Goal: Transaction & Acquisition: Purchase product/service

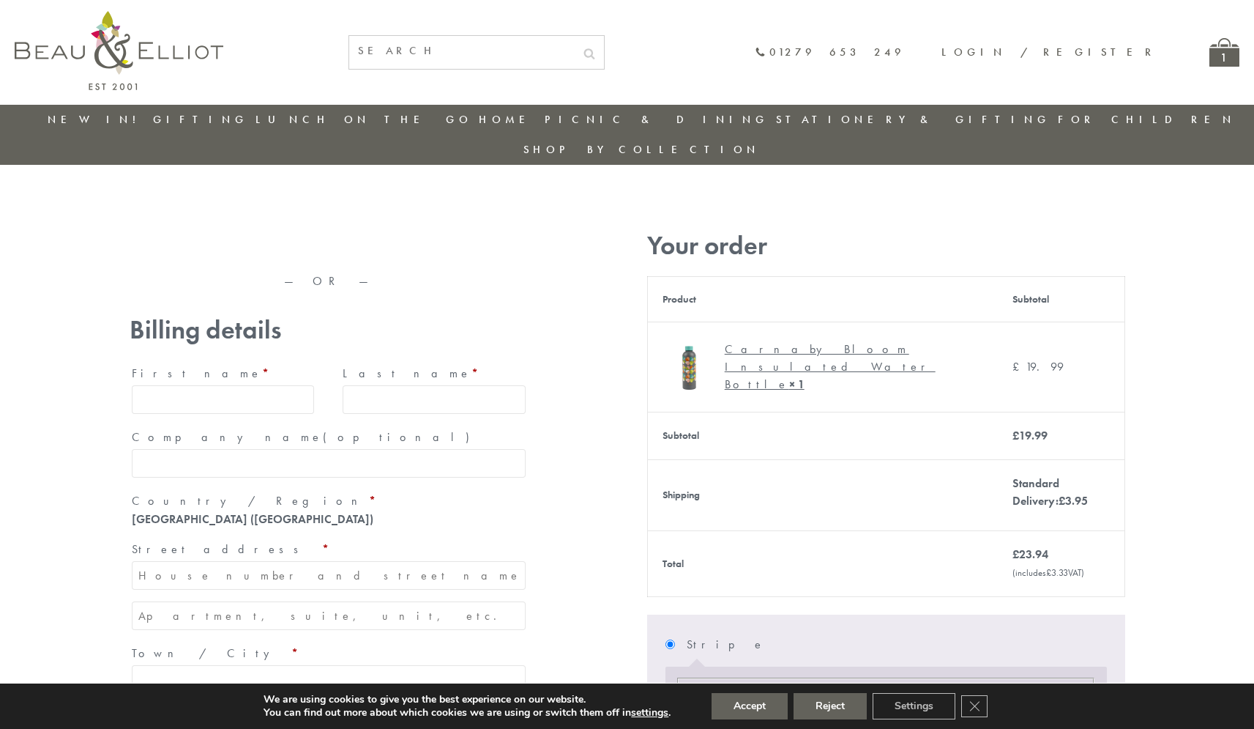
type input "maria33@yahoo.com"
type input "Maria"
type input "Williams"
type input "23, Scottsdale, Happytown"
type input "London"
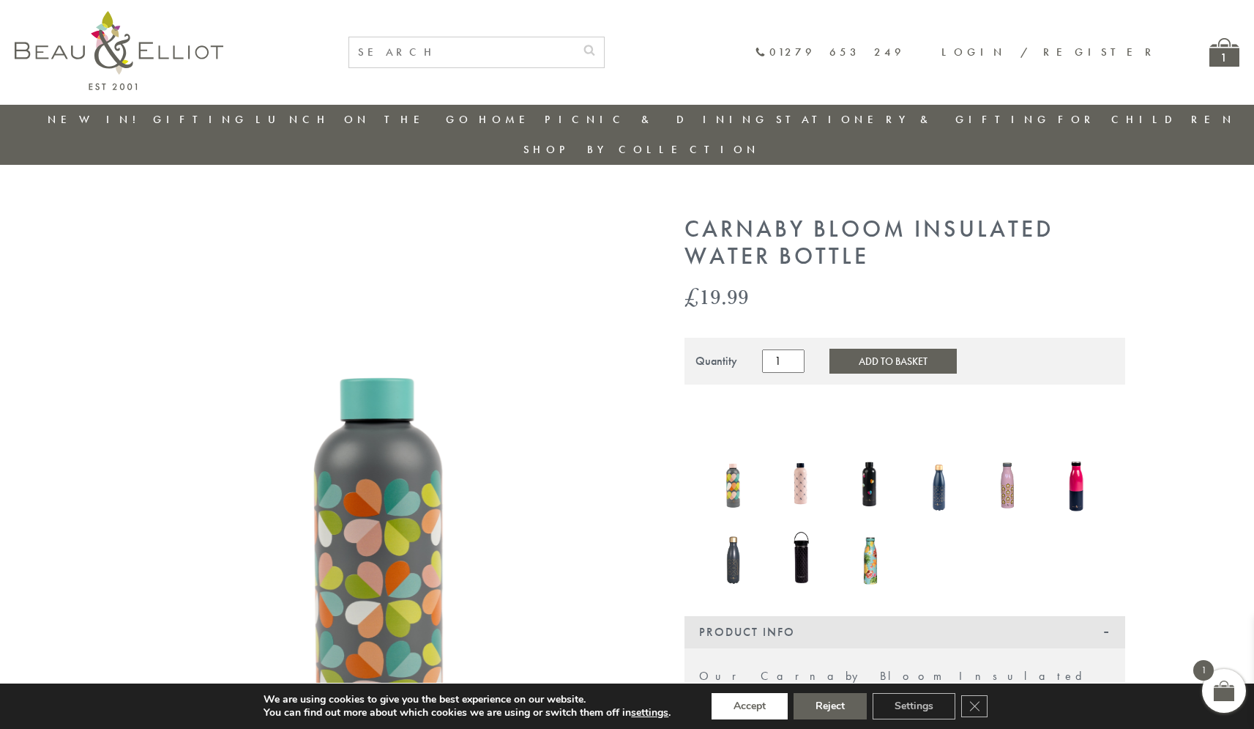
click at [750, 706] on button "Accept" at bounding box center [750, 706] width 76 height 26
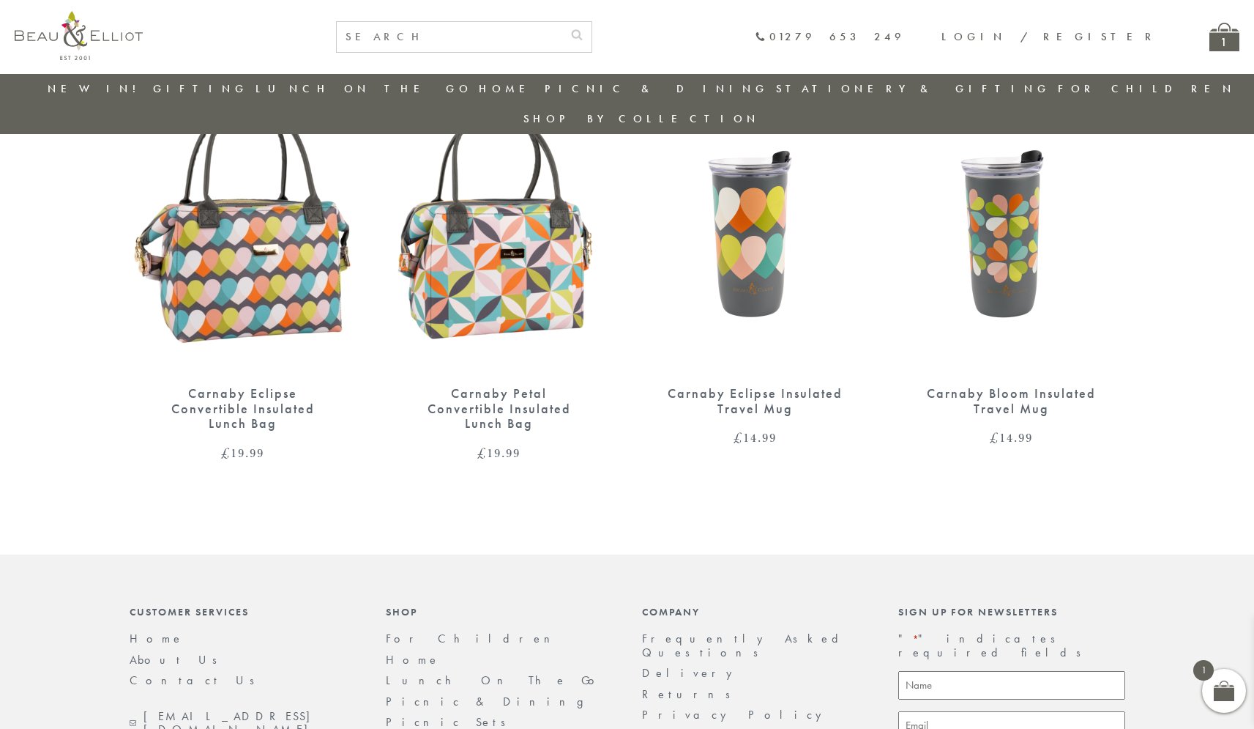
scroll to position [1279, 0]
